Goal: Check status: Check status

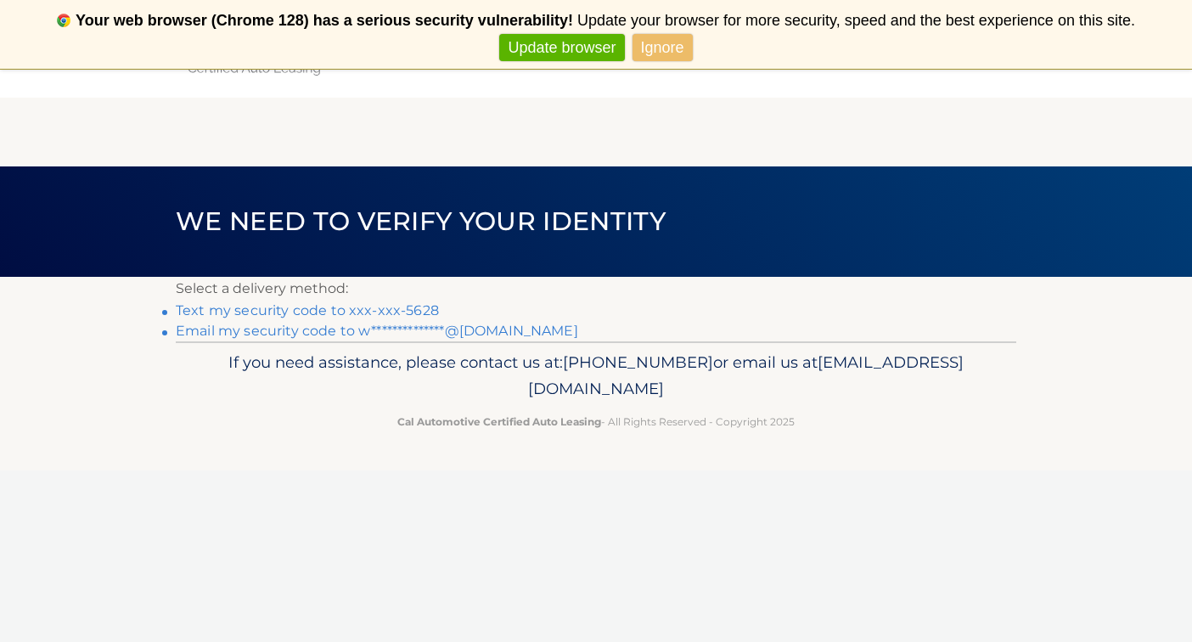
click at [412, 312] on link "Text my security code to xxx-xxx-5628" at bounding box center [307, 310] width 263 height 16
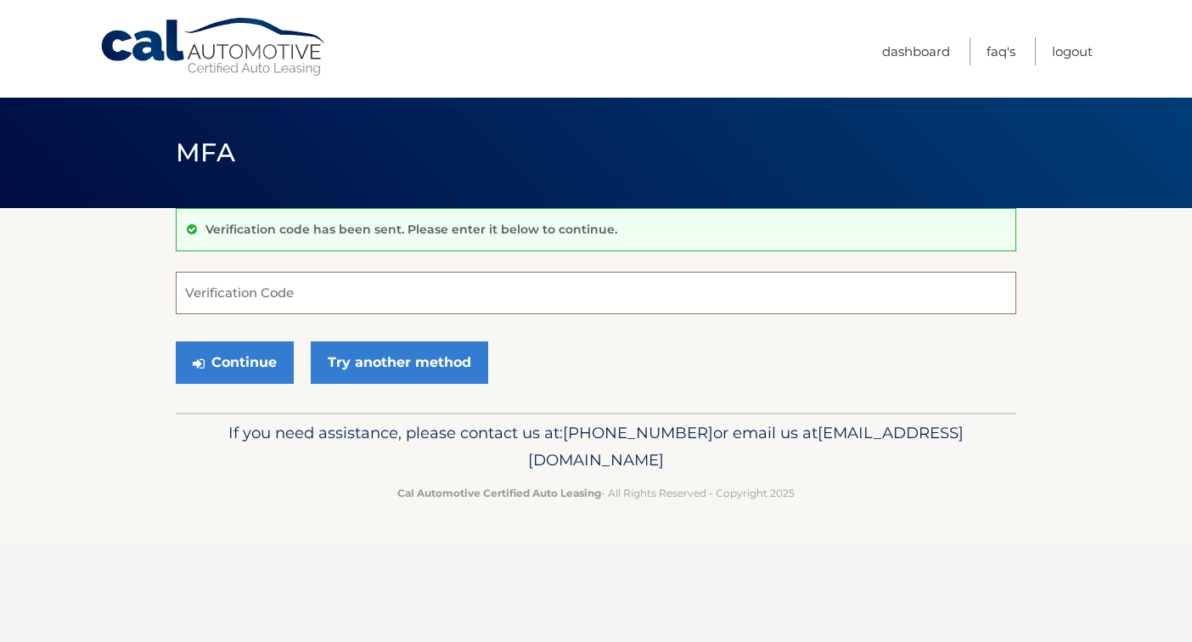
click at [389, 298] on input "Verification Code" at bounding box center [596, 293] width 841 height 42
type input "599521"
click at [256, 365] on button "Continue" at bounding box center [235, 362] width 118 height 42
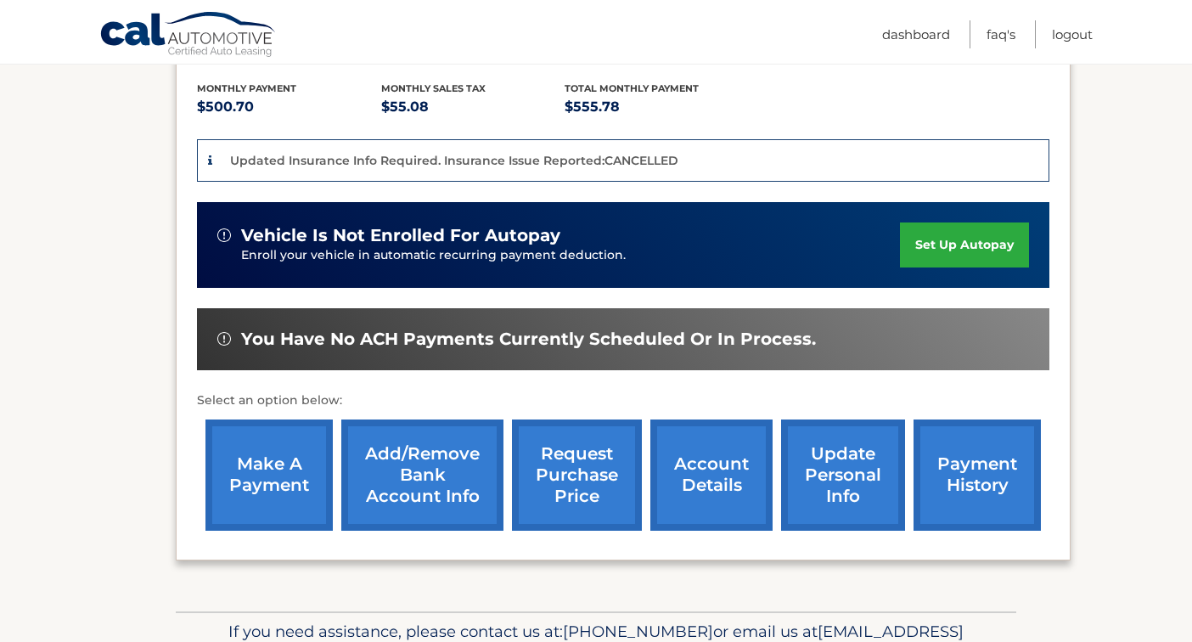
scroll to position [384, 0]
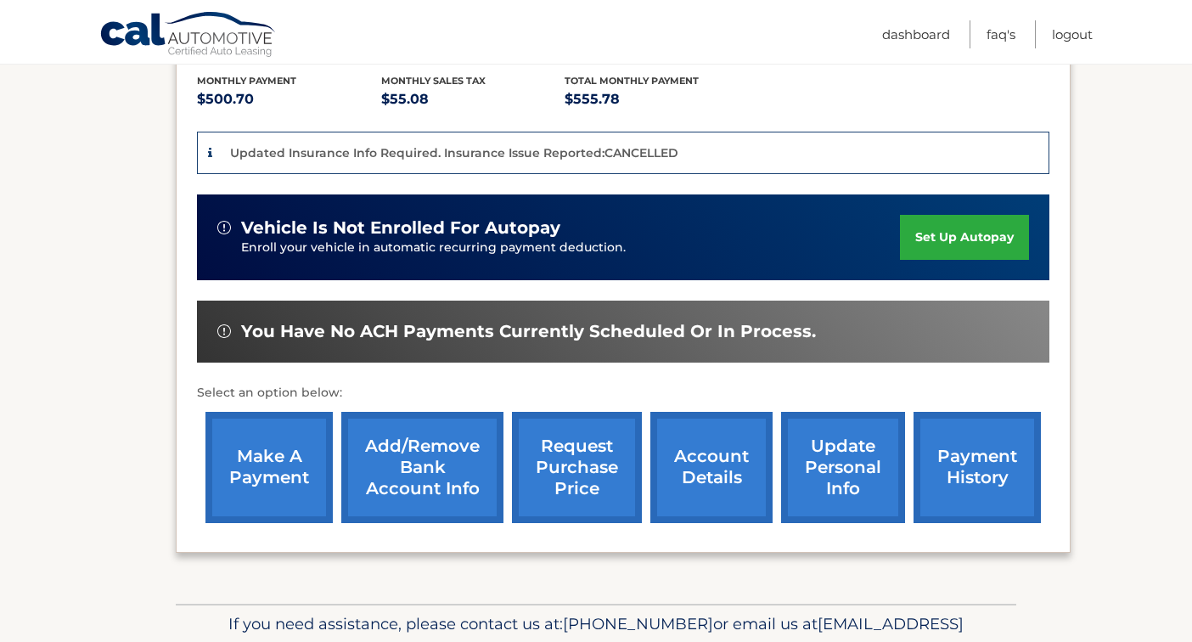
click at [675, 487] on link "account details" at bounding box center [711, 467] width 122 height 111
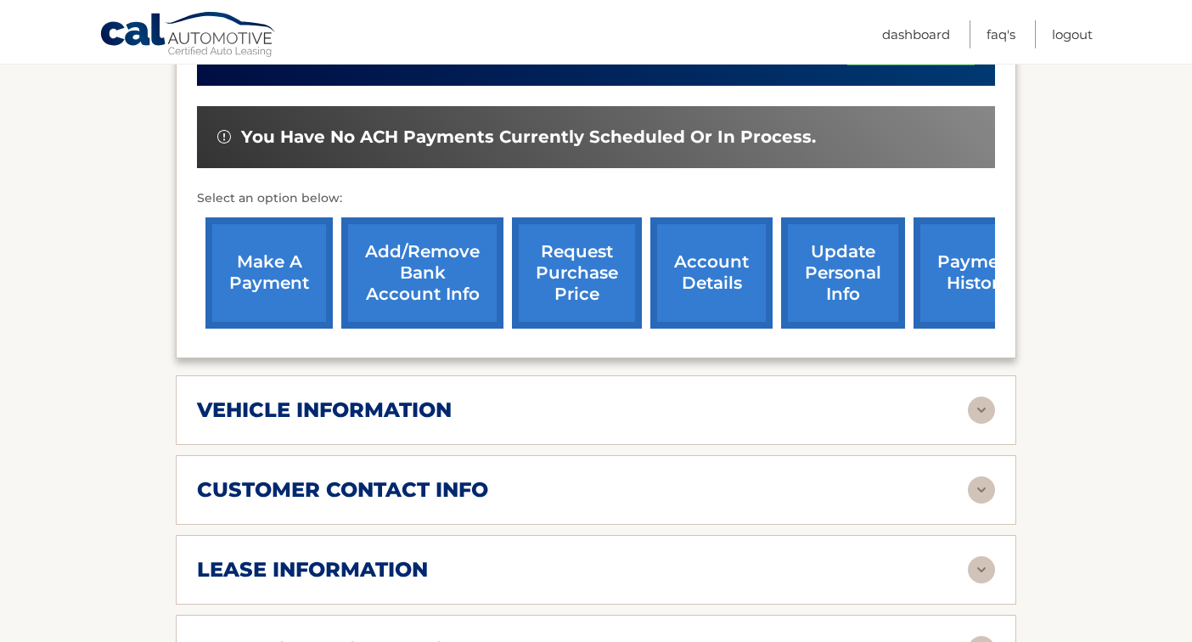
scroll to position [611, 0]
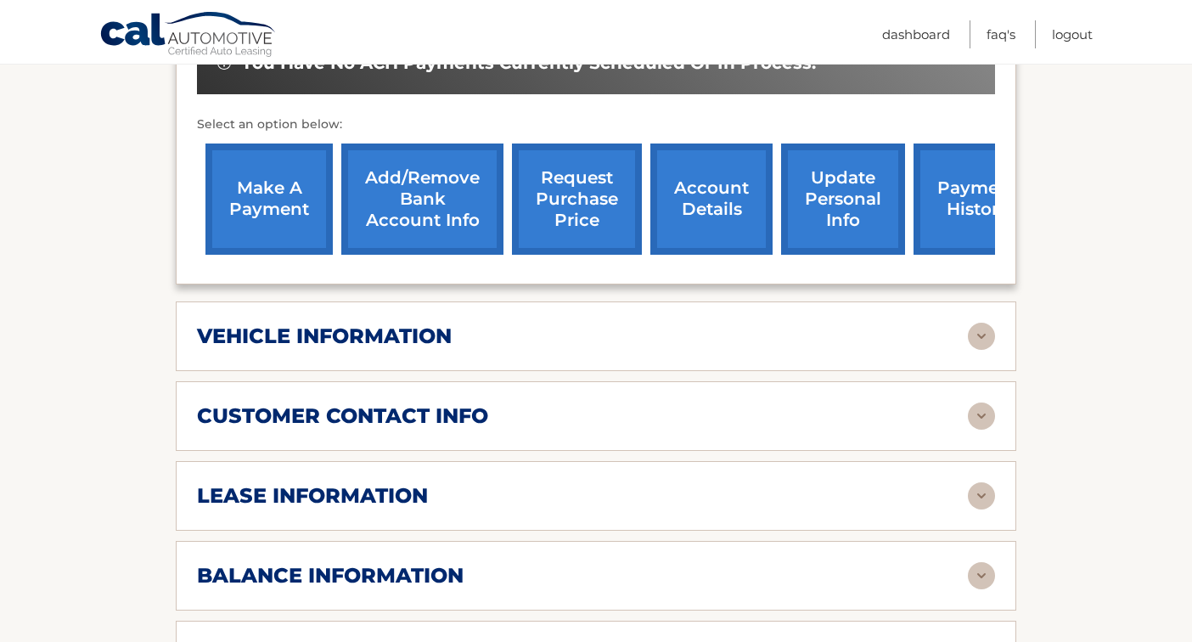
click at [973, 415] on img at bounding box center [981, 415] width 27 height 27
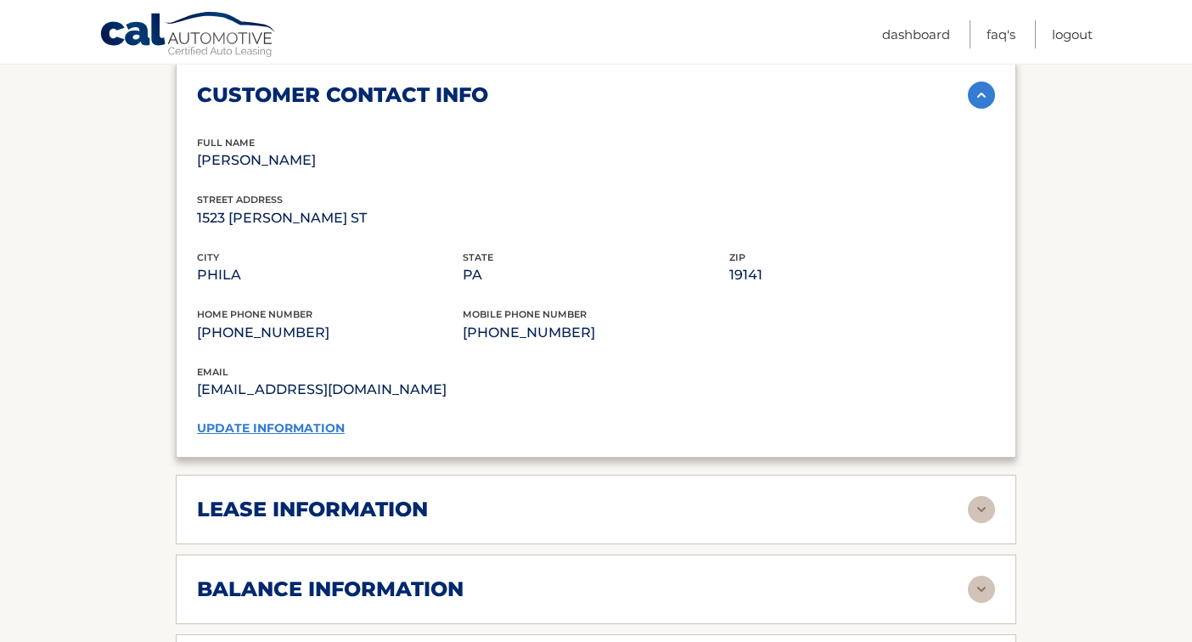
scroll to position [976, 0]
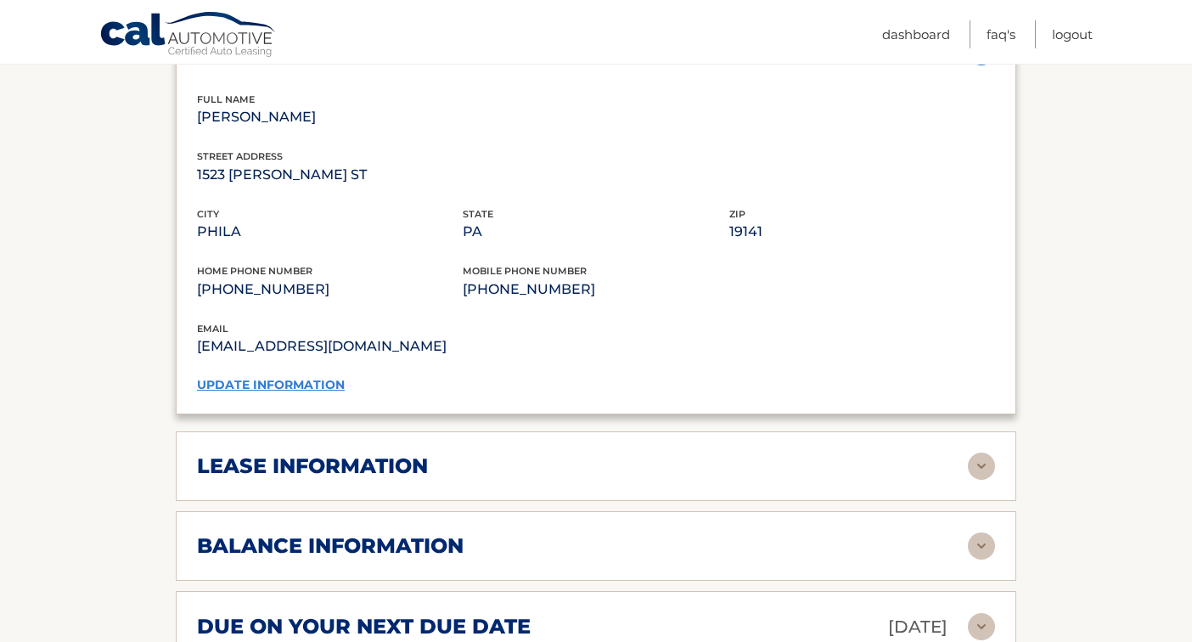
click at [984, 459] on img at bounding box center [981, 466] width 27 height 27
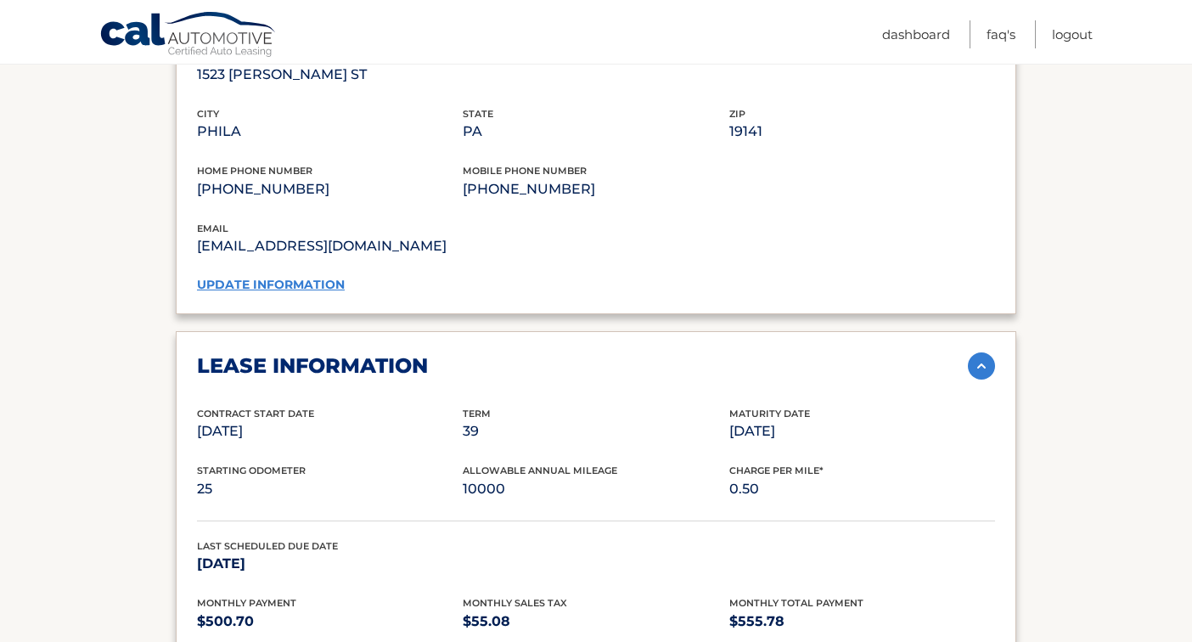
scroll to position [1078, 0]
